Goal: Transaction & Acquisition: Purchase product/service

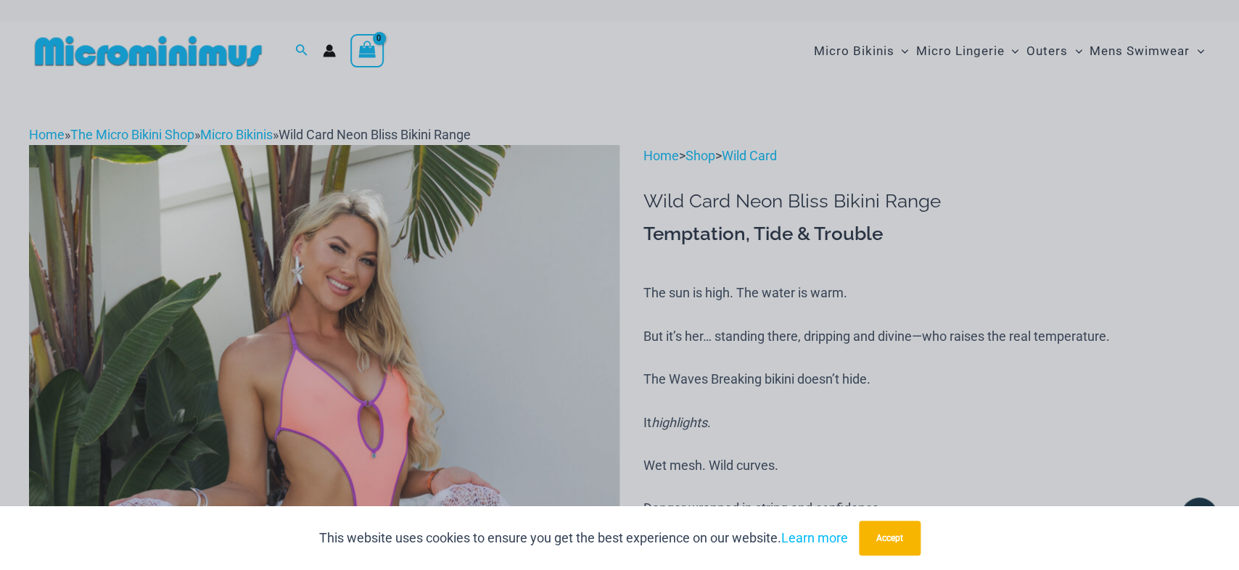
type input "**********"
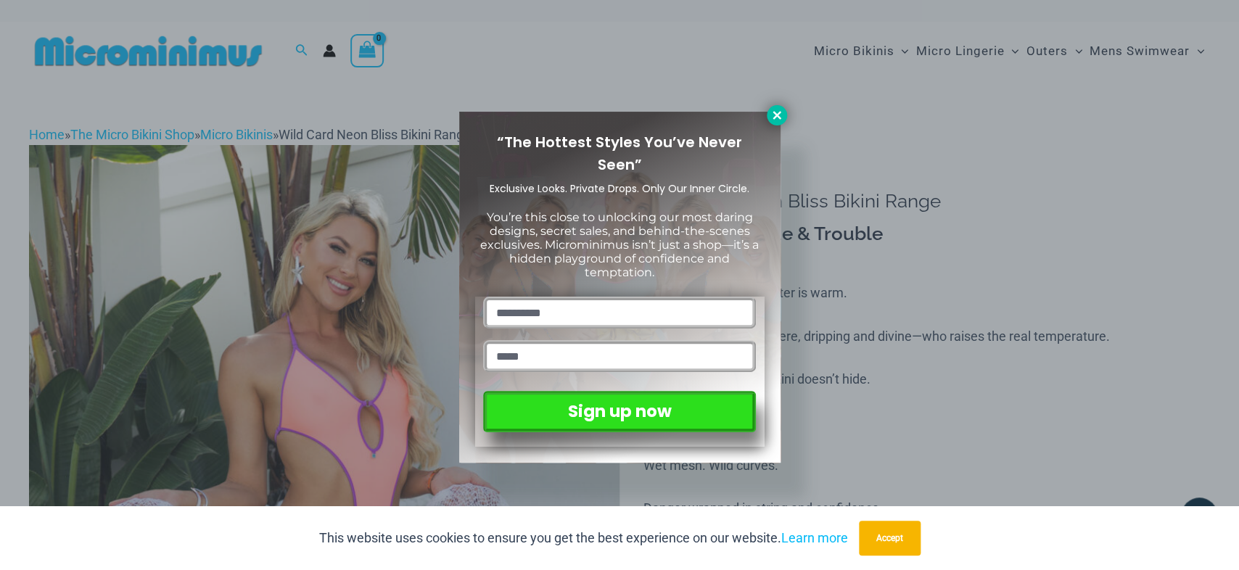
click at [779, 117] on icon at bounding box center [777, 115] width 8 height 8
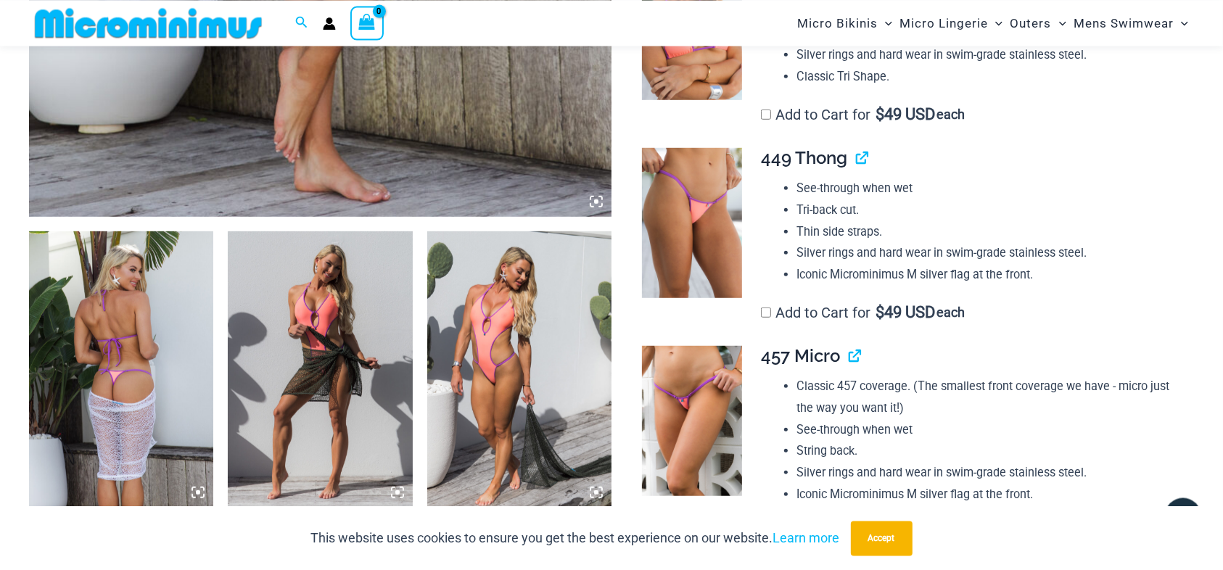
scroll to position [749, 0]
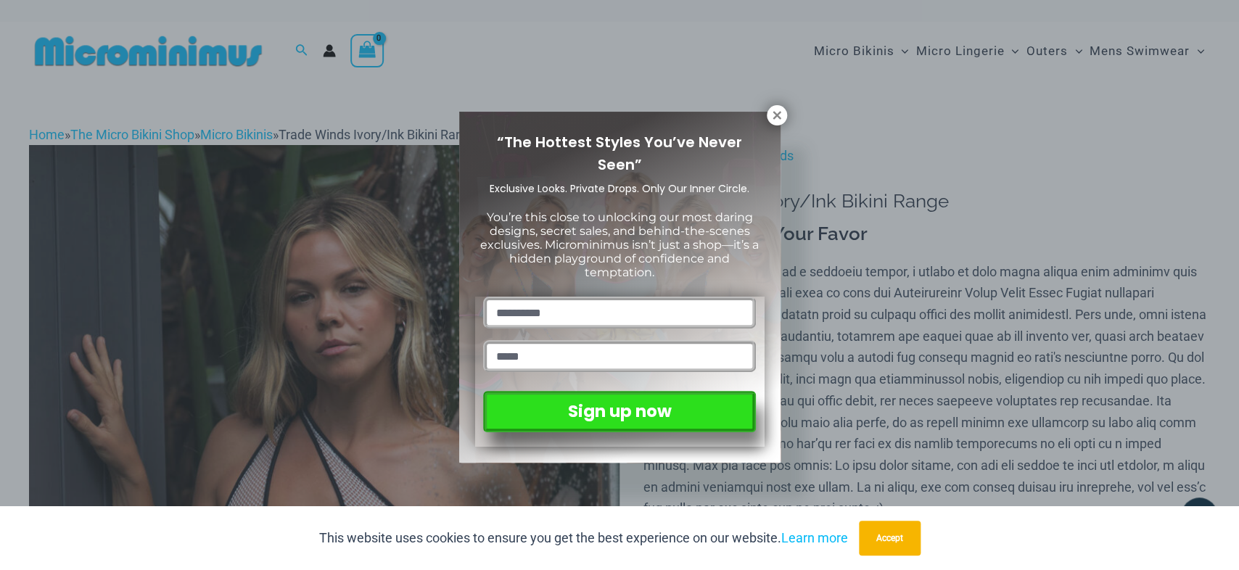
type input "**********"
click at [777, 116] on icon at bounding box center [777, 115] width 8 height 8
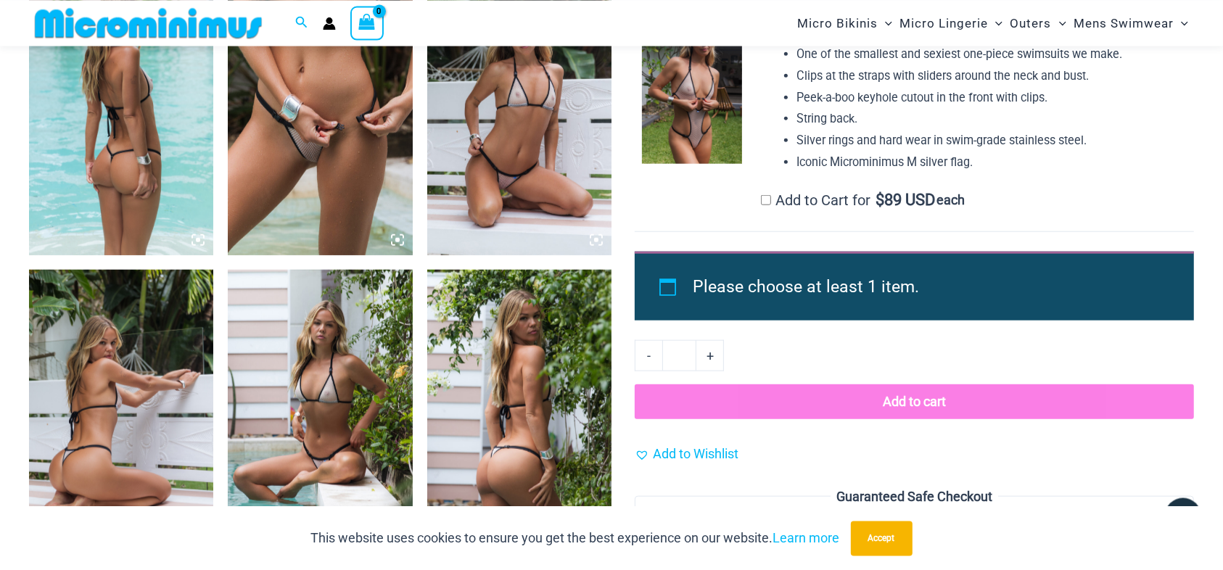
scroll to position [1384, 0]
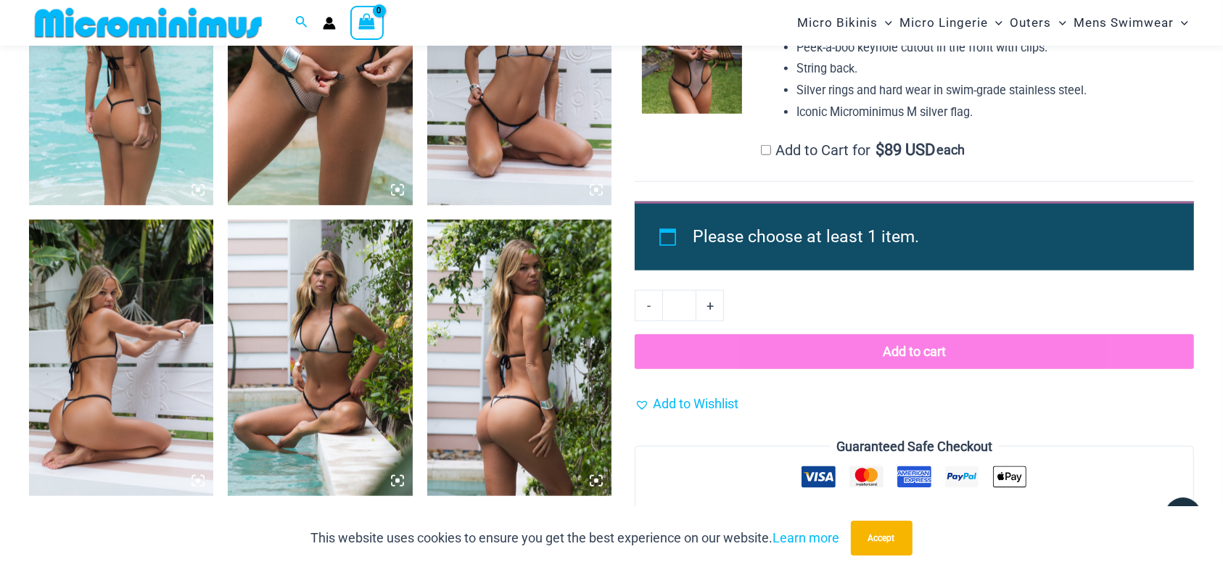
click at [490, 93] on img at bounding box center [519, 66] width 184 height 276
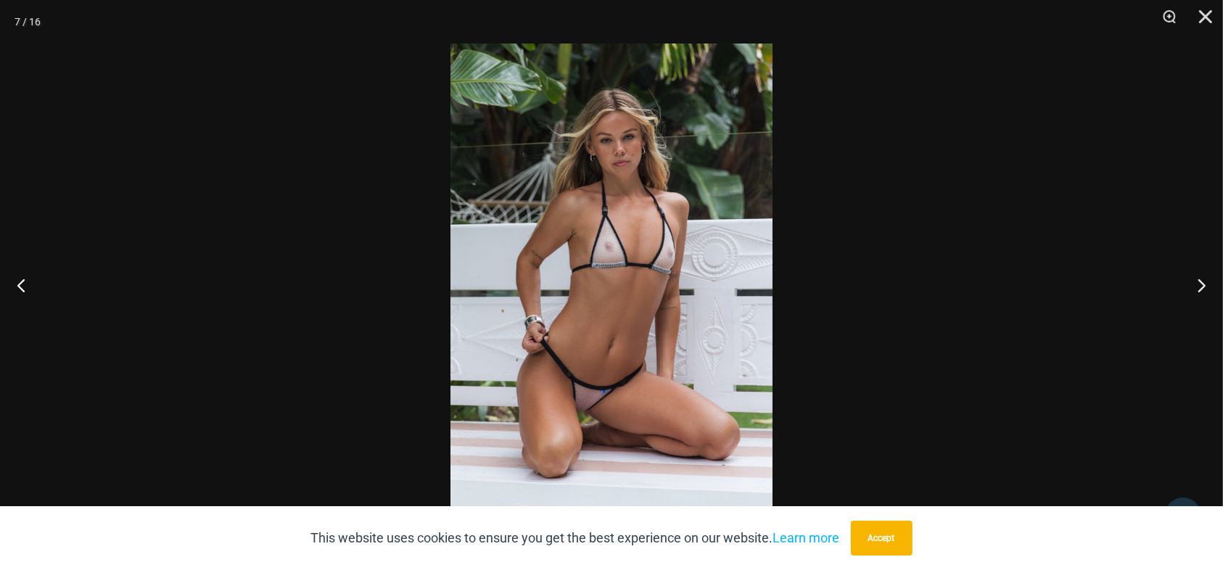
click at [630, 250] on img at bounding box center [612, 285] width 322 height 483
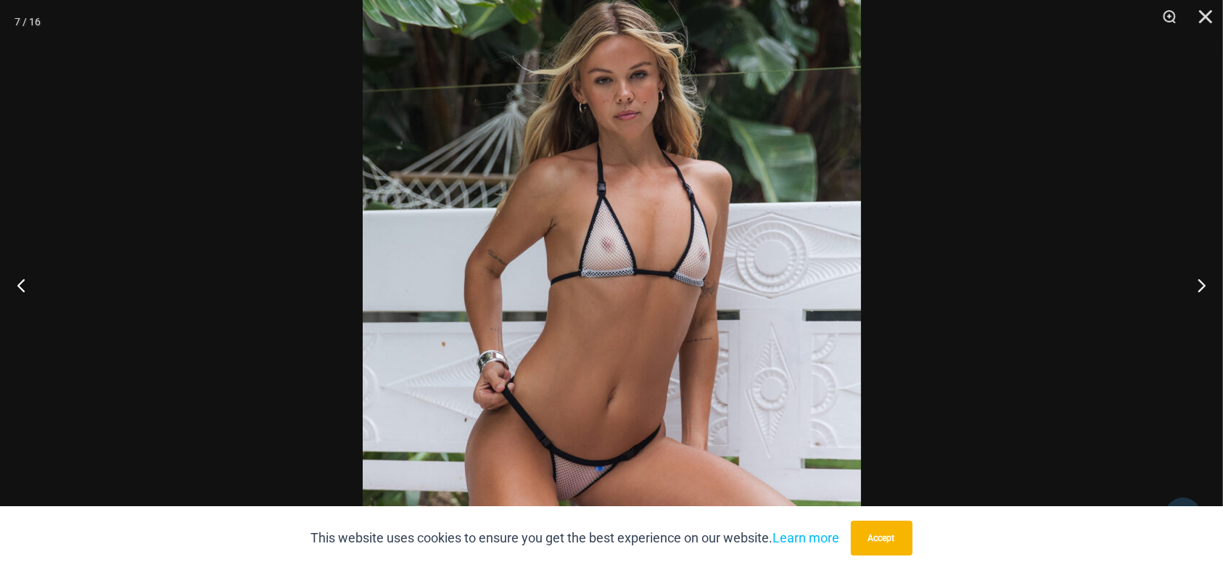
click at [1207, 17] on button "Close" at bounding box center [1201, 22] width 36 height 44
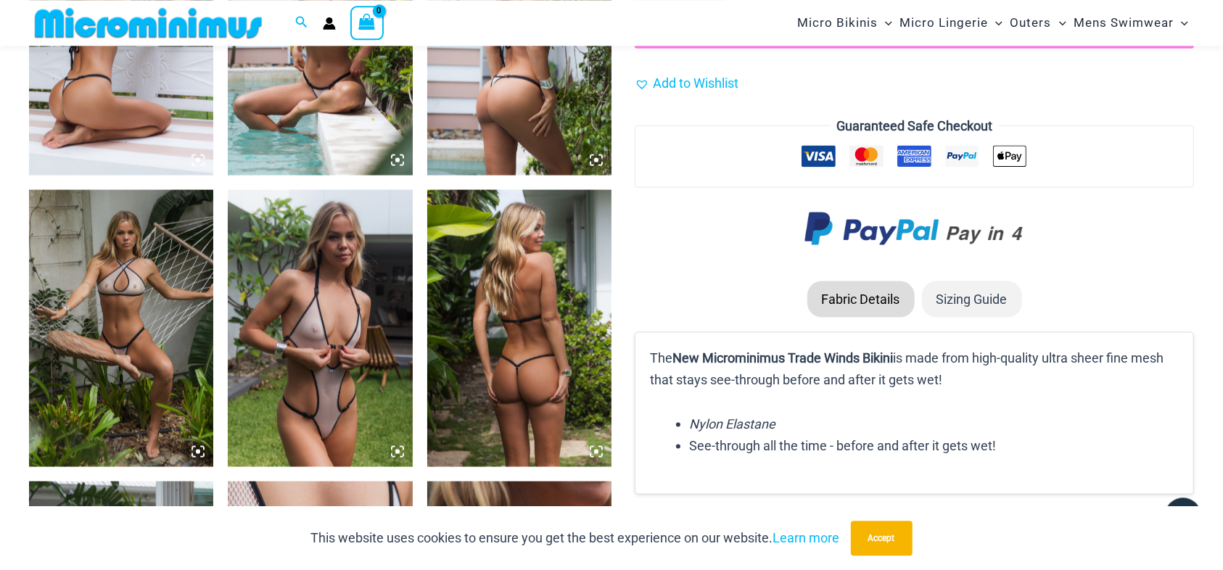
scroll to position [1764, 0]
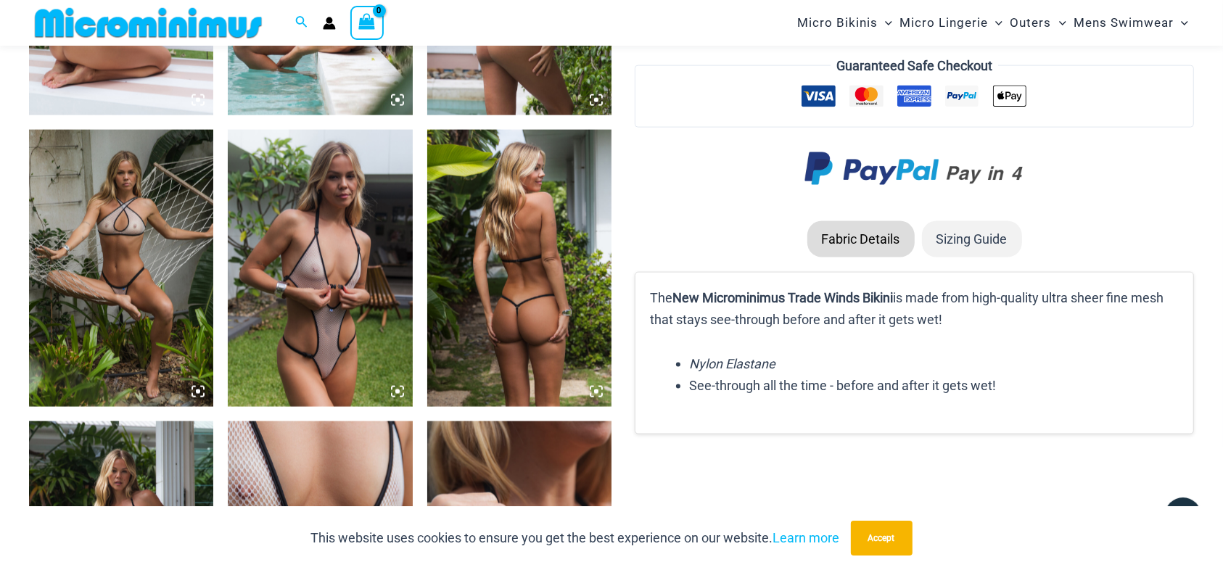
click at [309, 263] on img at bounding box center [320, 268] width 184 height 276
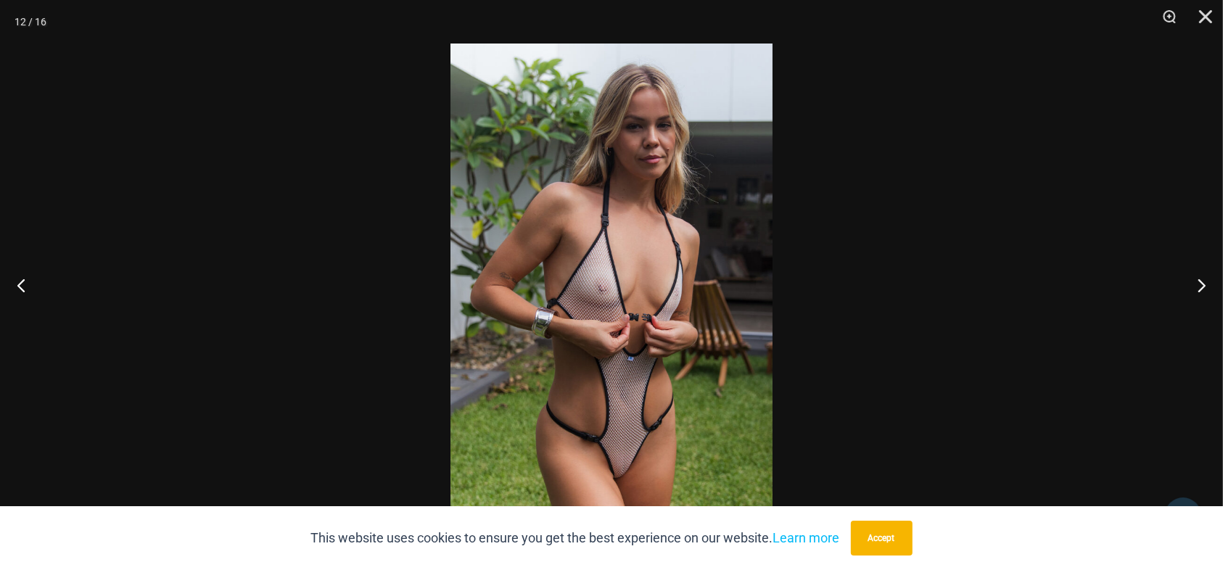
click at [630, 272] on img at bounding box center [612, 285] width 322 height 483
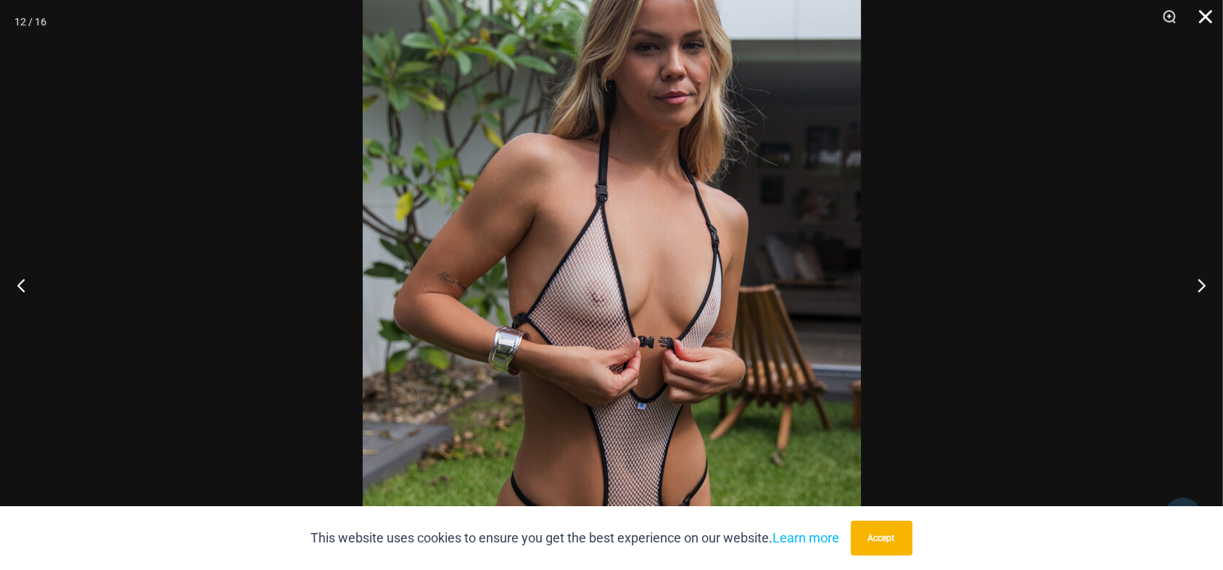
click at [1205, 18] on button "Close" at bounding box center [1201, 22] width 36 height 44
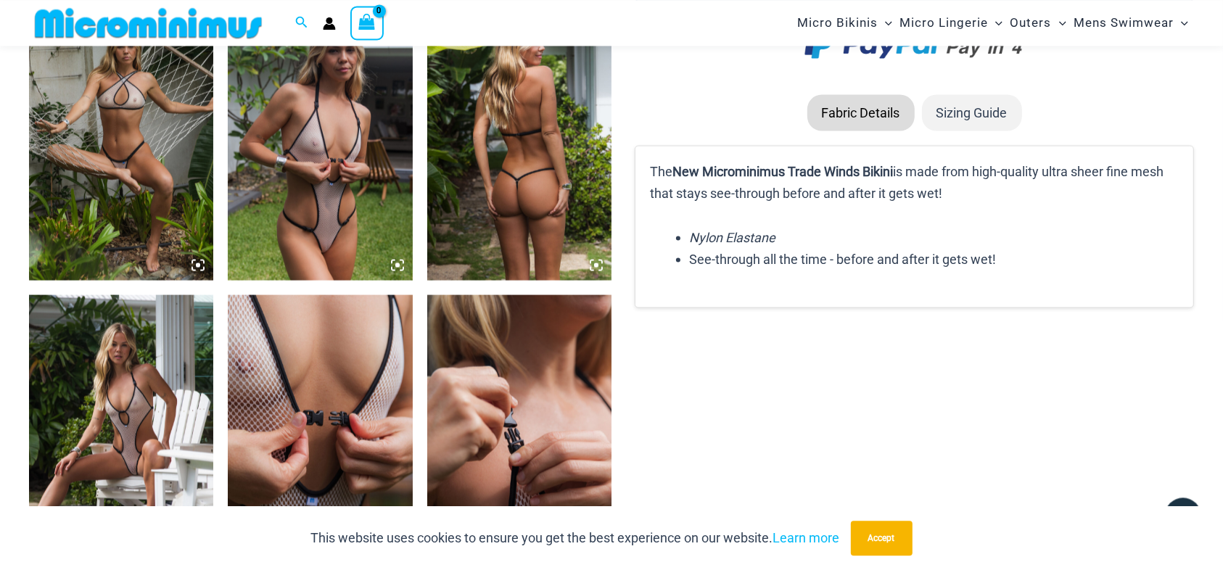
scroll to position [2018, 0]
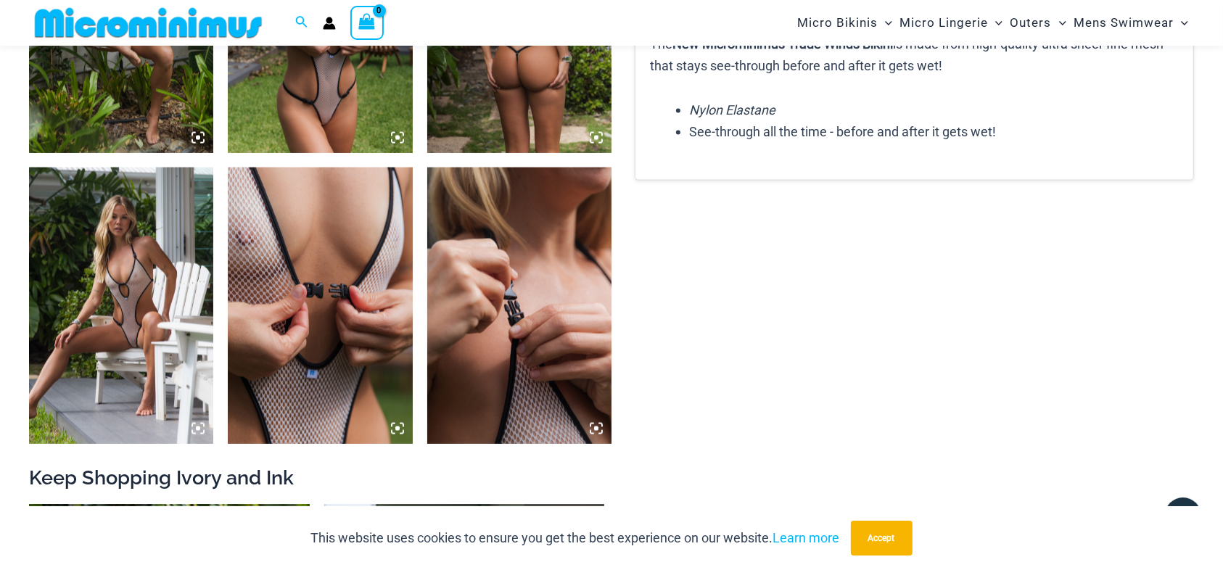
click at [291, 265] on img at bounding box center [320, 306] width 184 height 276
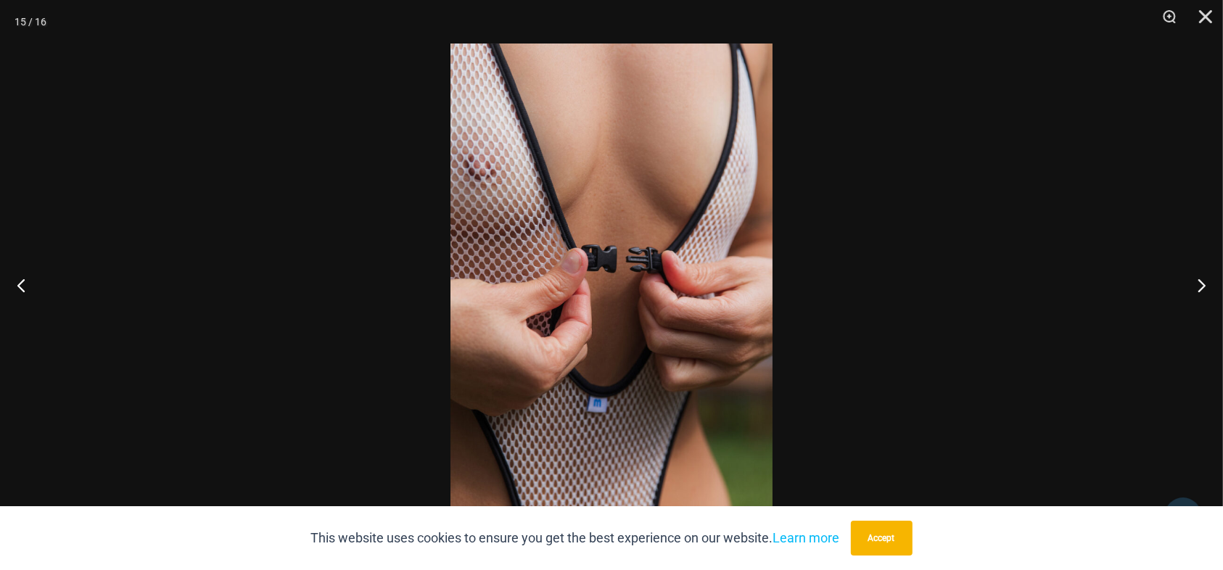
click at [606, 151] on img at bounding box center [612, 285] width 322 height 483
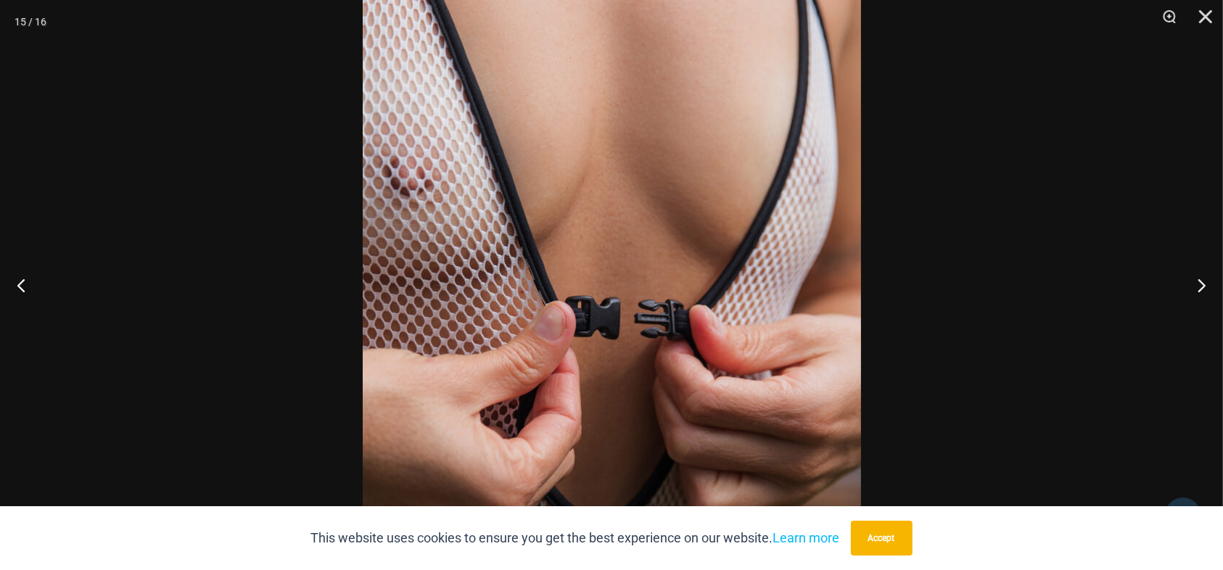
click at [1210, 17] on button "Close" at bounding box center [1201, 22] width 36 height 44
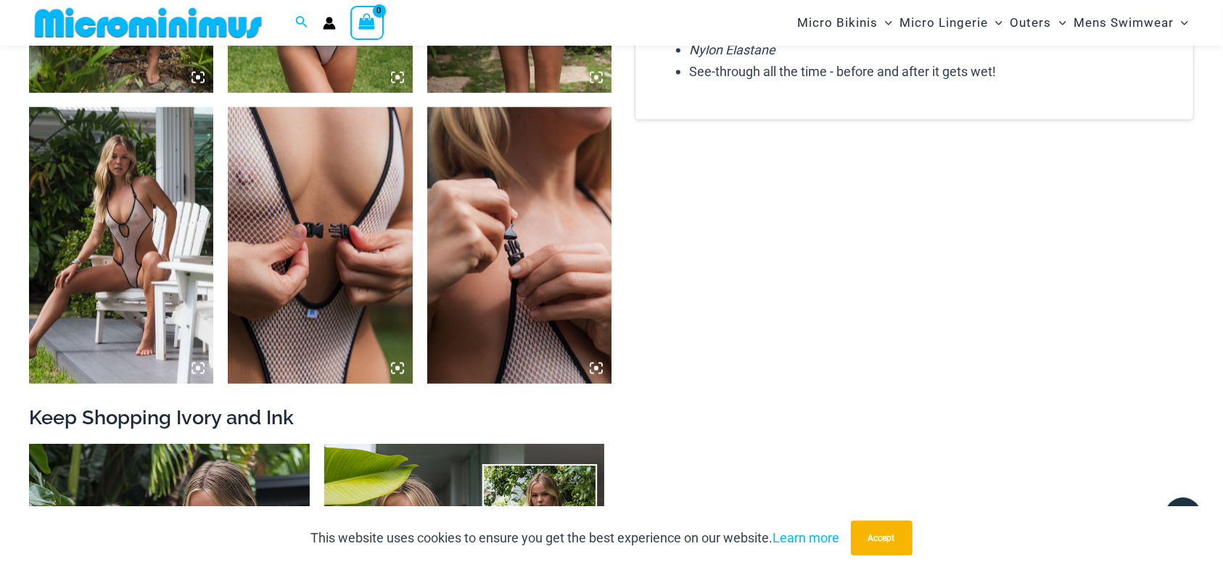
scroll to position [2145, 0]
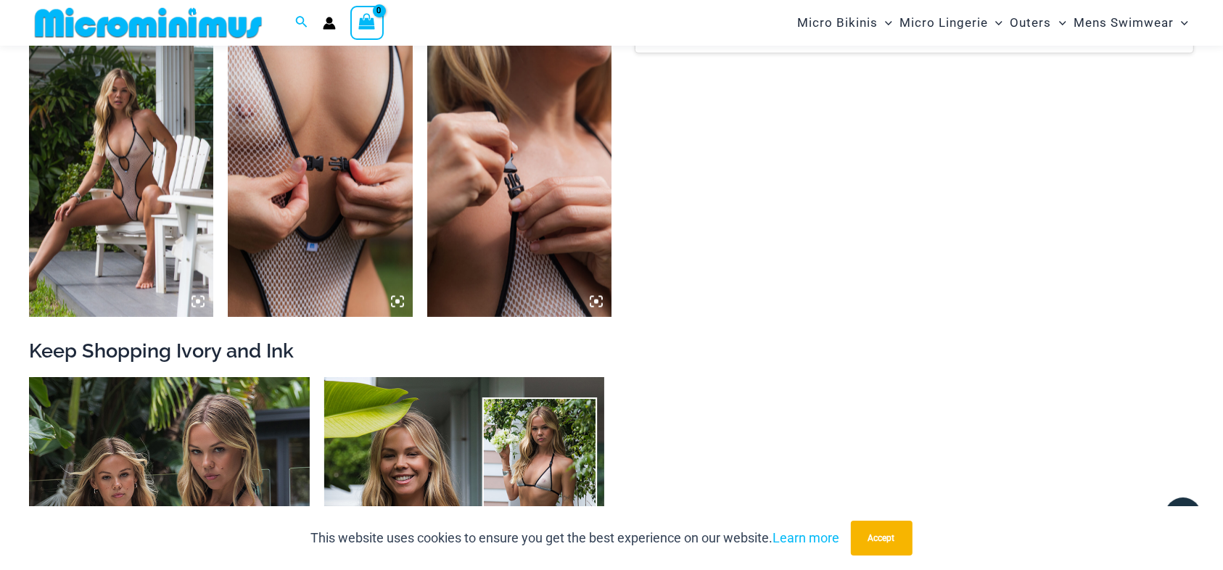
click at [94, 171] on img at bounding box center [121, 179] width 184 height 276
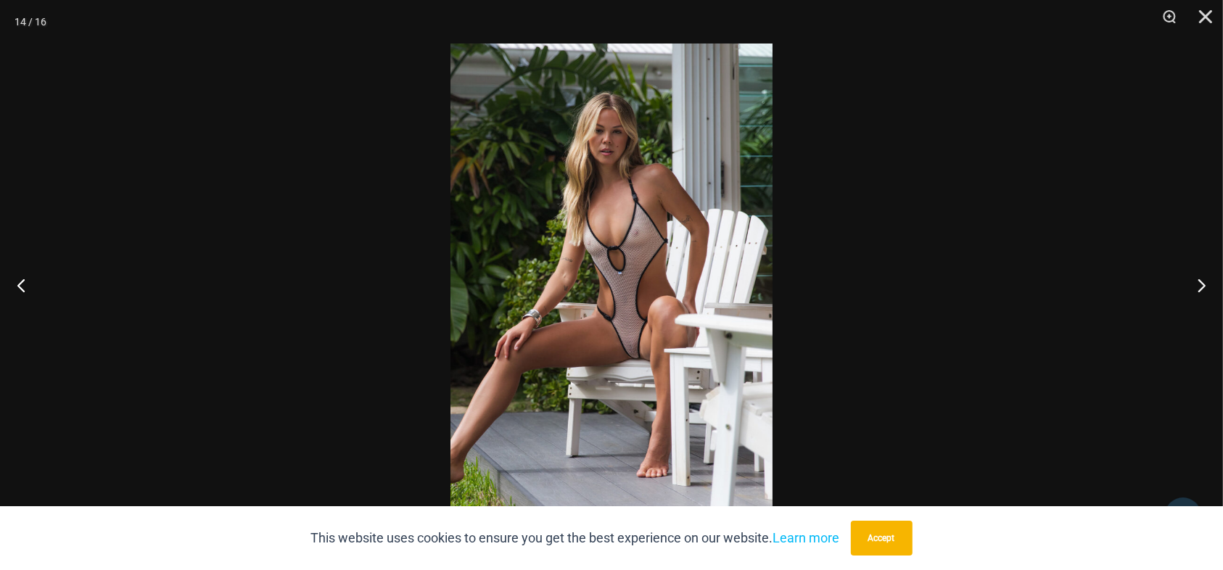
click at [617, 250] on img at bounding box center [612, 285] width 322 height 483
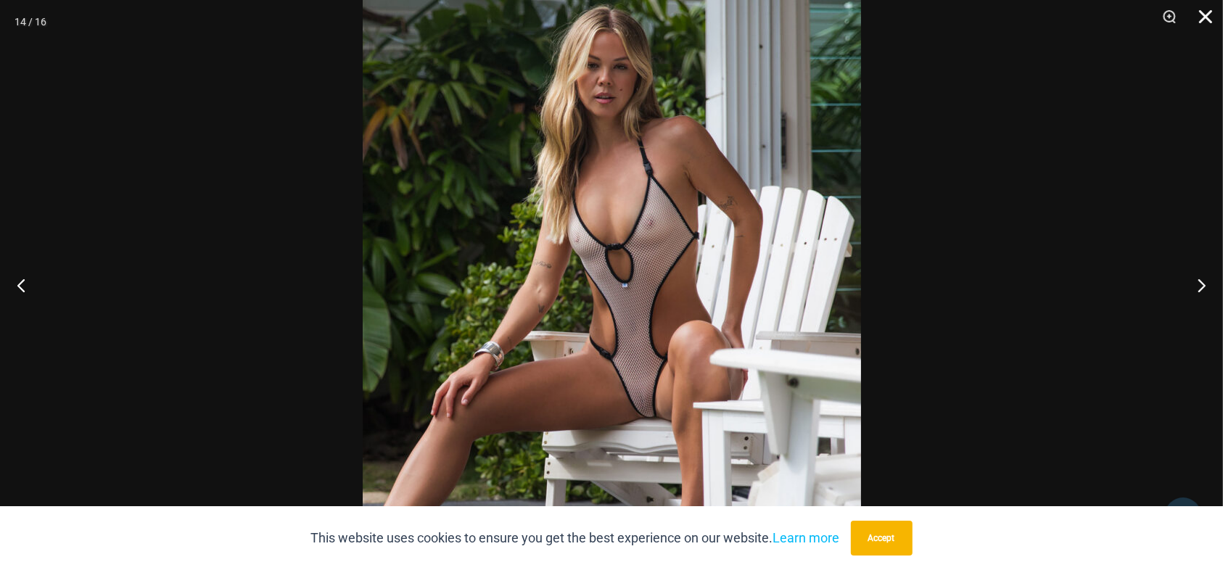
click at [1208, 15] on button "Close" at bounding box center [1201, 22] width 36 height 44
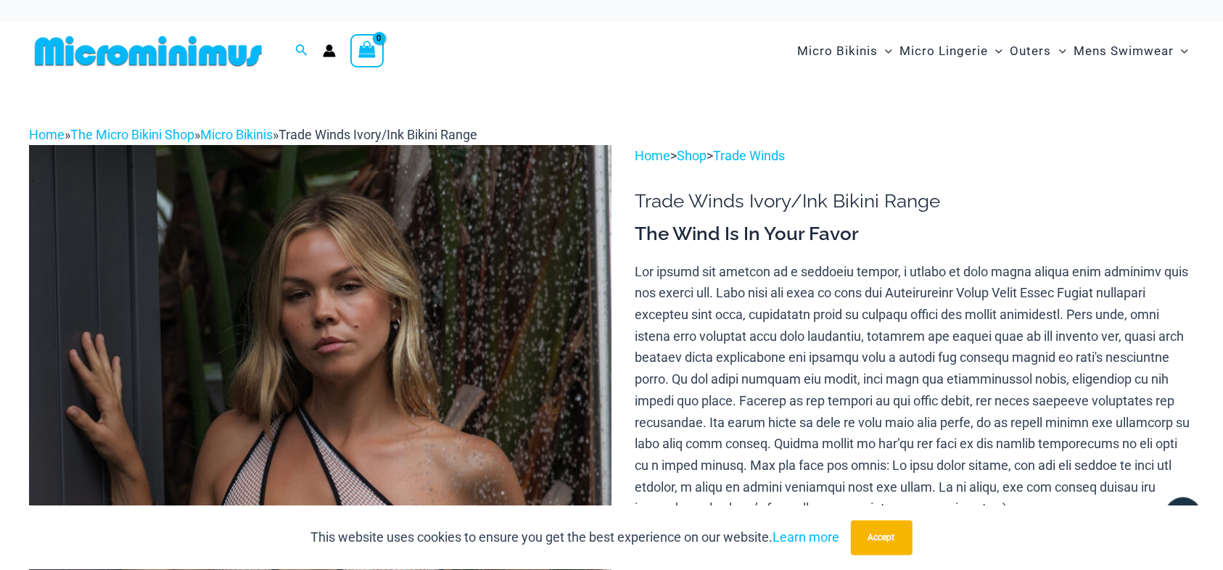
scroll to position [0, 0]
